Goal: Task Accomplishment & Management: Manage account settings

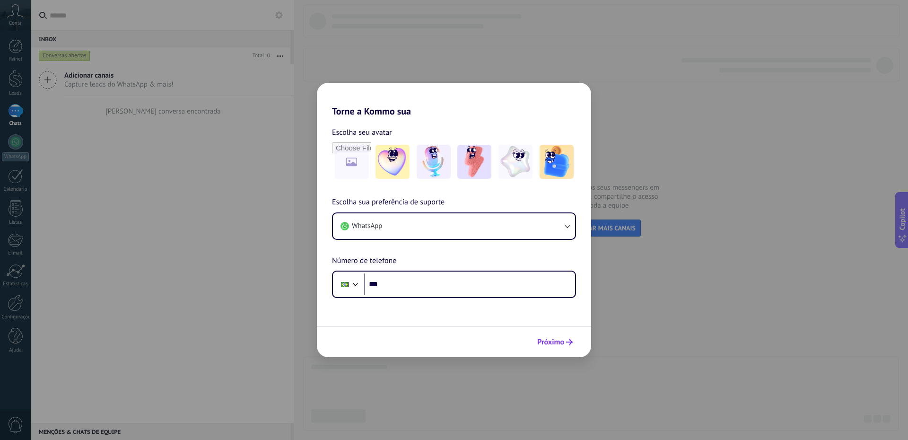
click at [563, 347] on button "Próximo" at bounding box center [555, 342] width 44 height 16
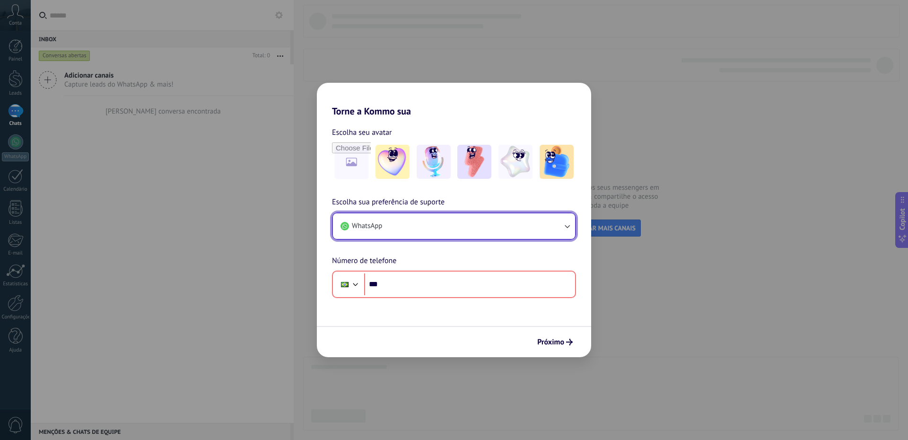
click at [382, 229] on span "WhatsApp" at bounding box center [367, 225] width 30 height 9
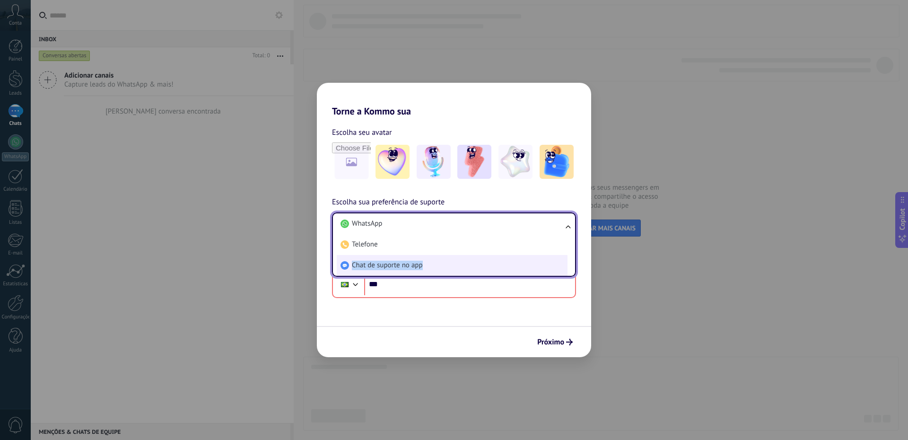
drag, startPoint x: 359, startPoint y: 276, endPoint x: 345, endPoint y: 264, distance: 18.4
click at [345, 264] on ul "WhatsApp Telefone Chat de suporte no app" at bounding box center [454, 244] width 244 height 64
click at [345, 264] on use at bounding box center [345, 265] width 9 height 9
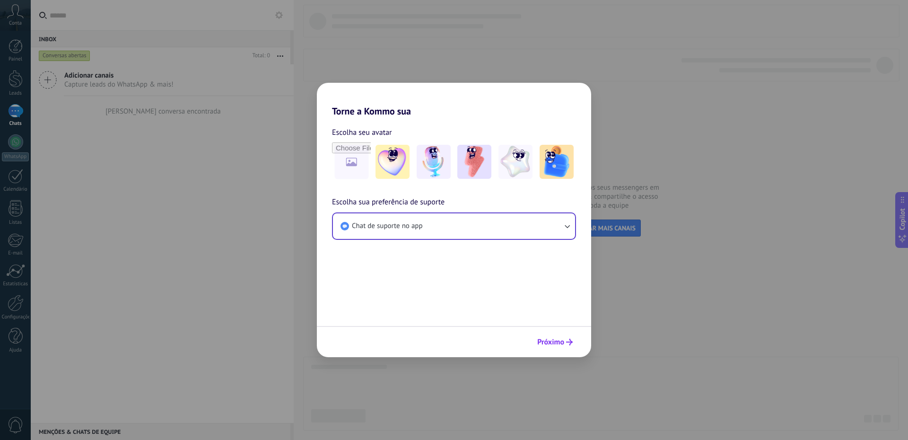
click at [555, 342] on span "Próximo" at bounding box center [550, 342] width 27 height 7
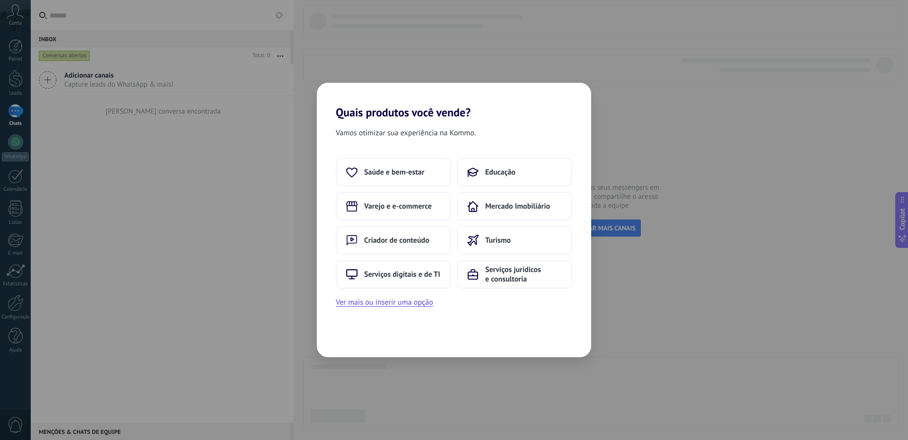
click at [732, 233] on div "Quais produtos você vende? Vamos otimizar sua experiência na Kommo. Saúde e bem…" at bounding box center [454, 220] width 908 height 440
click at [403, 173] on span "Saúde e bem-estar" at bounding box center [394, 171] width 60 height 9
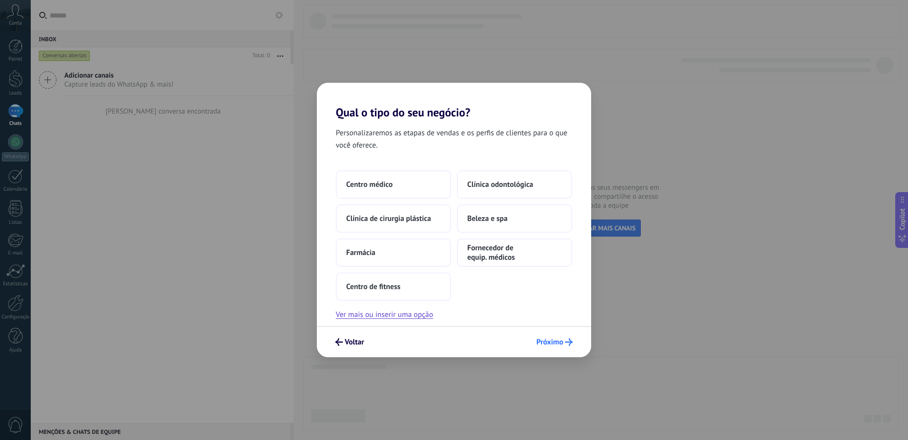
click at [537, 341] on span "Próximo" at bounding box center [550, 342] width 27 height 7
click at [361, 182] on span "Centro médico" at bounding box center [369, 184] width 46 height 9
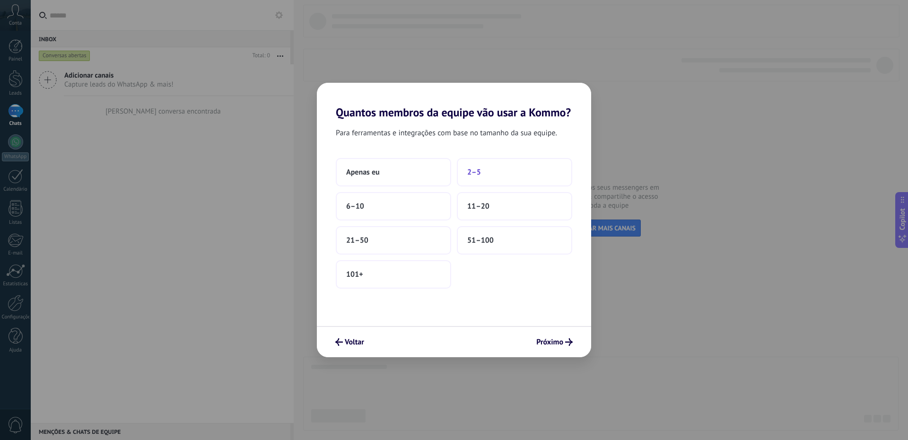
click at [495, 170] on button "2–5" at bounding box center [514, 172] width 115 height 28
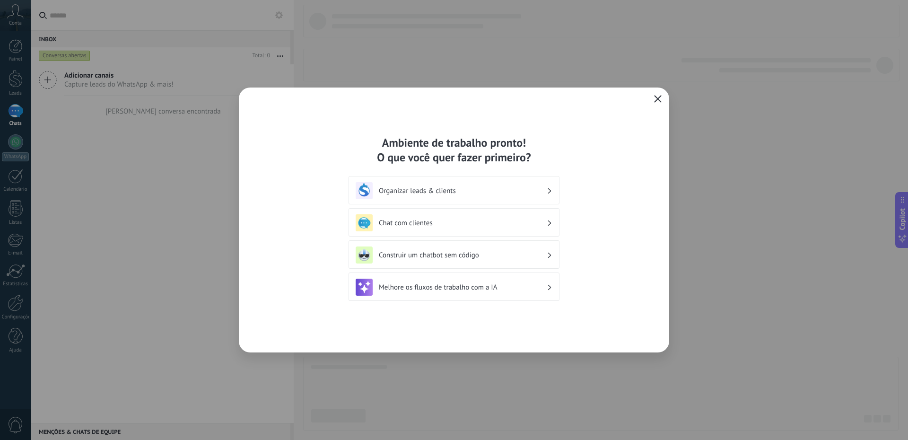
click at [657, 102] on icon "button" at bounding box center [658, 99] width 8 height 8
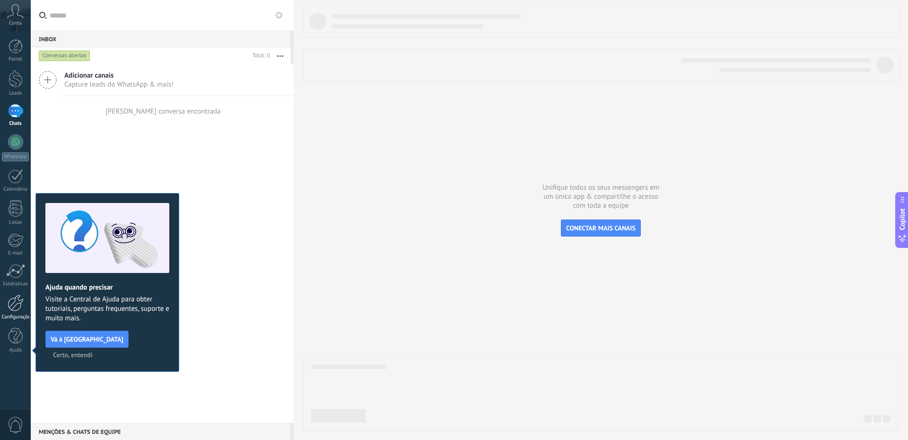
click at [13, 301] on div at bounding box center [16, 303] width 16 height 17
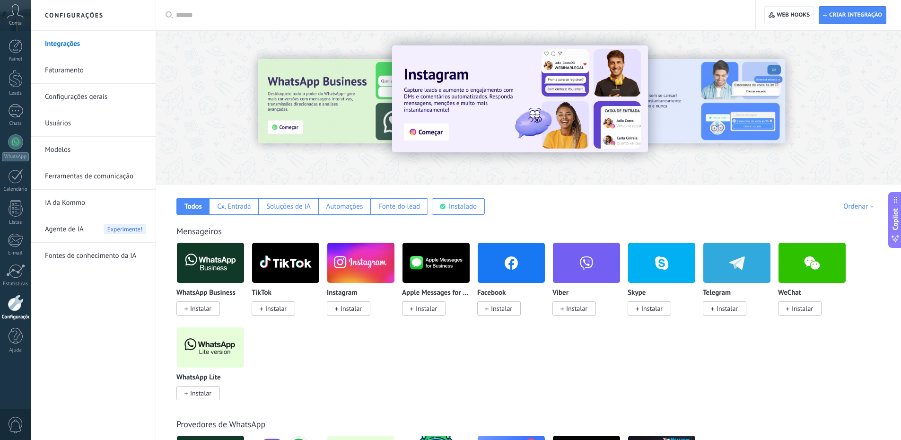
click at [60, 116] on link "Usuários" at bounding box center [95, 123] width 101 height 26
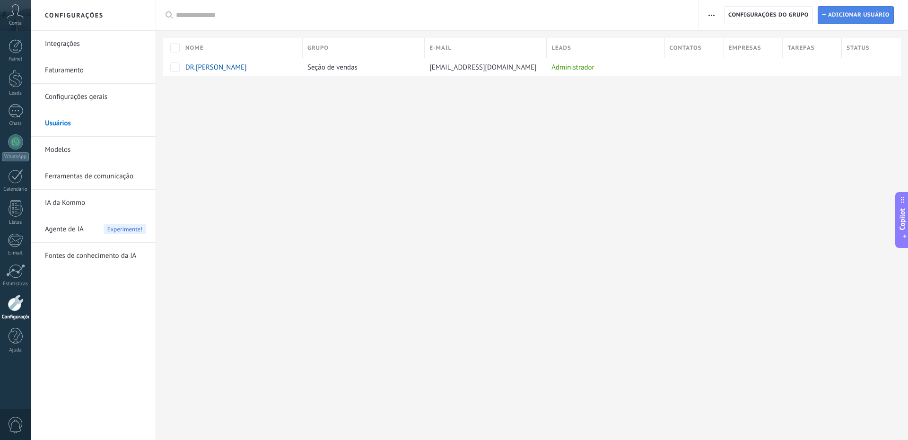
click at [830, 18] on span "Adicionar usuário" at bounding box center [859, 15] width 62 height 17
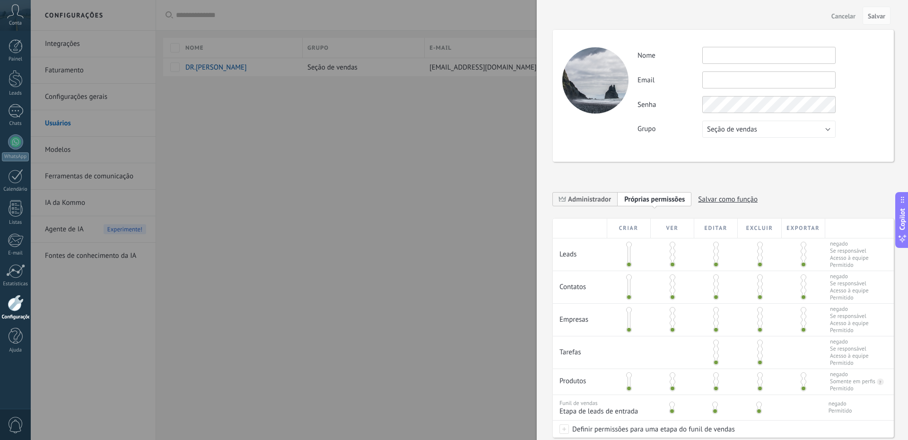
click at [721, 52] on input "text" at bounding box center [769, 55] width 133 height 17
type input "*"
type input "****"
paste input "**********"
type input "**********"
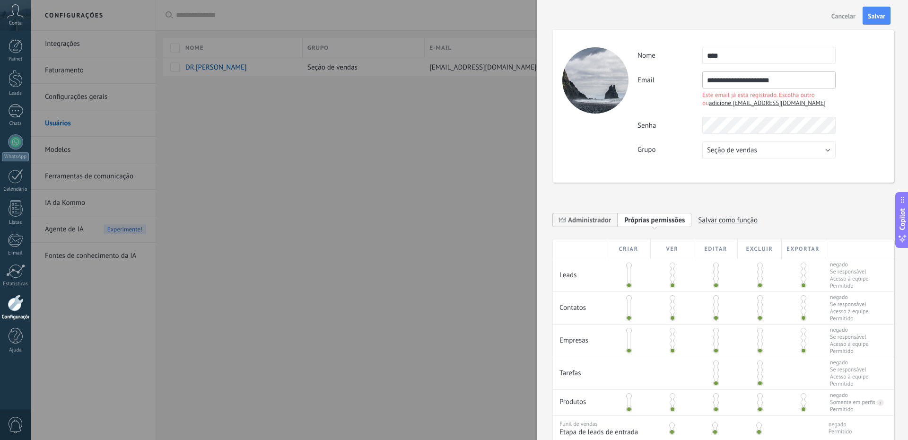
click at [782, 103] on span "adicione [EMAIL_ADDRESS][DOMAIN_NAME]" at bounding box center [767, 103] width 117 height 8
type input "**********"
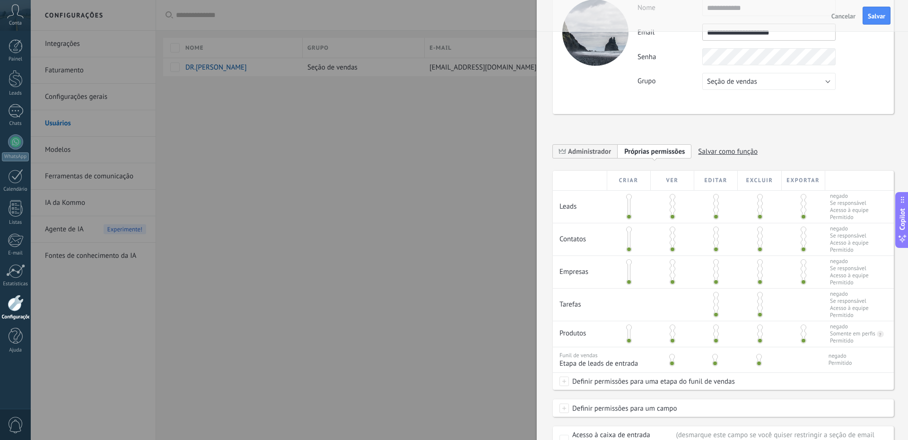
scroll to position [107, 0]
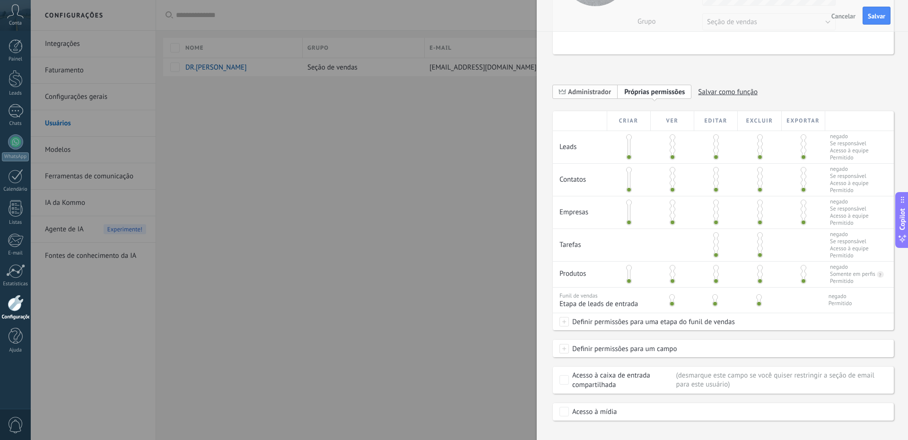
click at [585, 90] on span "Administrador" at bounding box center [589, 92] width 43 height 9
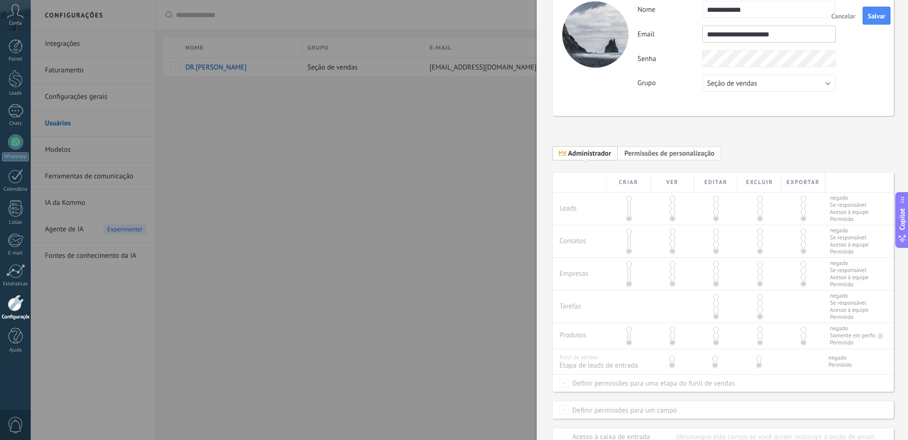
scroll to position [0, 0]
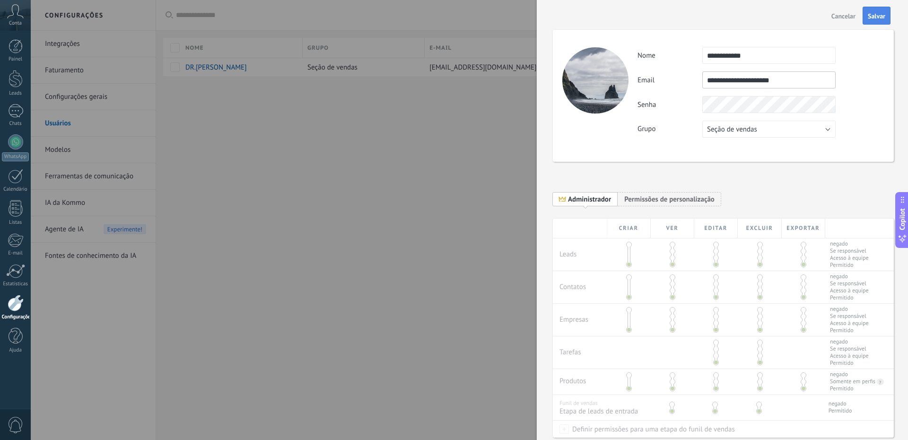
click at [880, 13] on span "Salvar" at bounding box center [877, 16] width 18 height 7
